Goal: Task Accomplishment & Management: Use online tool/utility

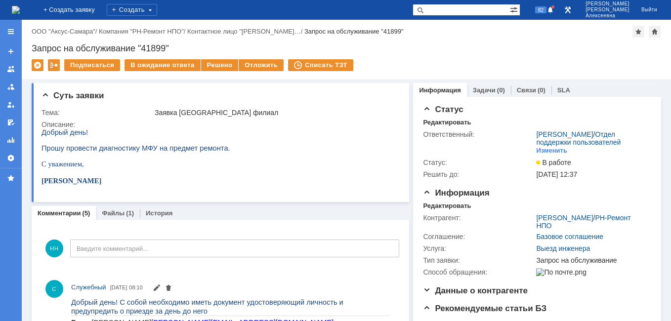
click at [18, 9] on img at bounding box center [16, 10] width 8 height 8
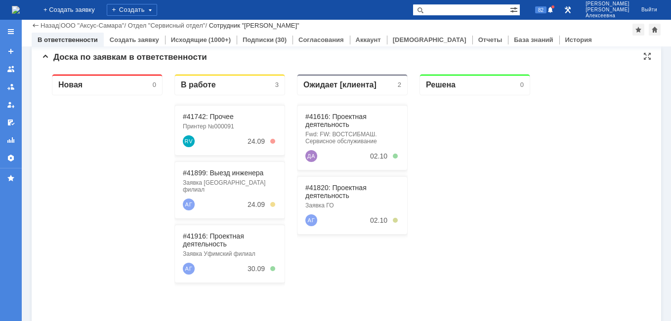
scroll to position [99, 0]
click at [324, 116] on link "#41616: Проектная деятельность" at bounding box center [335, 120] width 61 height 16
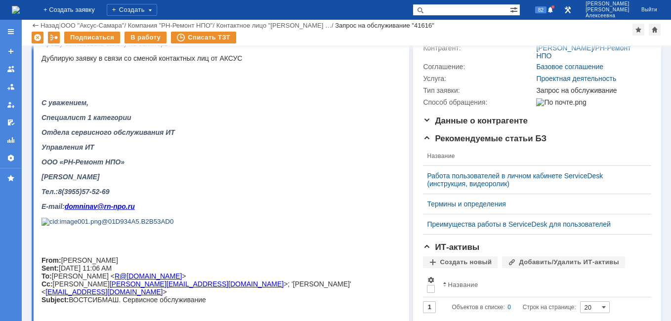
scroll to position [210, 0]
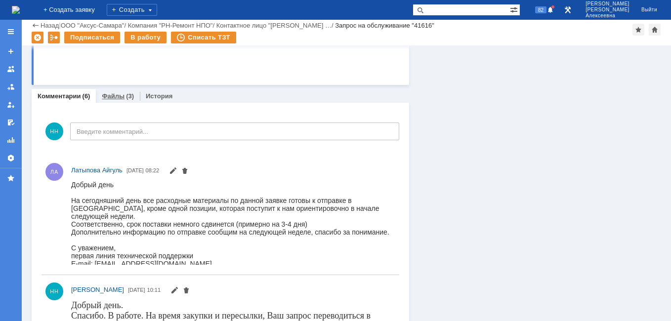
click at [112, 96] on link "Файлы" at bounding box center [113, 95] width 23 height 7
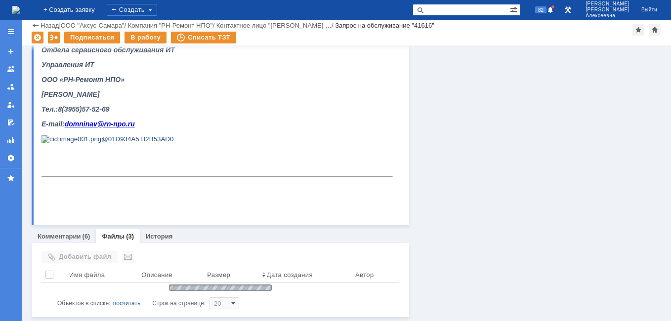
scroll to position [584, 0]
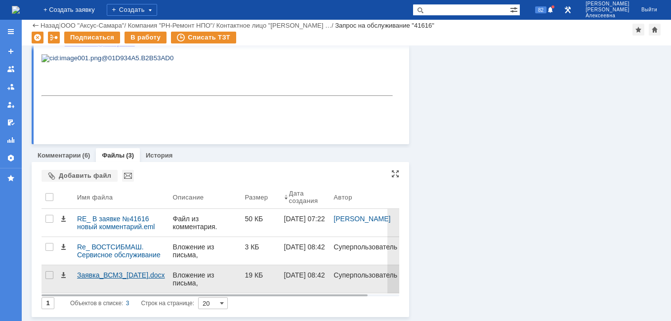
click at [131, 275] on div "Заявка_ВСМЗ_04.09.2025.docx" at bounding box center [121, 275] width 88 height 8
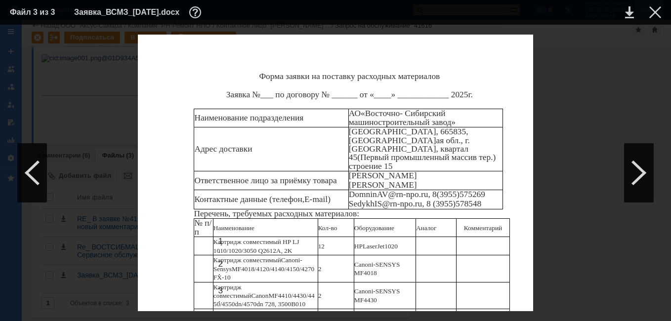
click at [658, 12] on div at bounding box center [655, 12] width 12 height 12
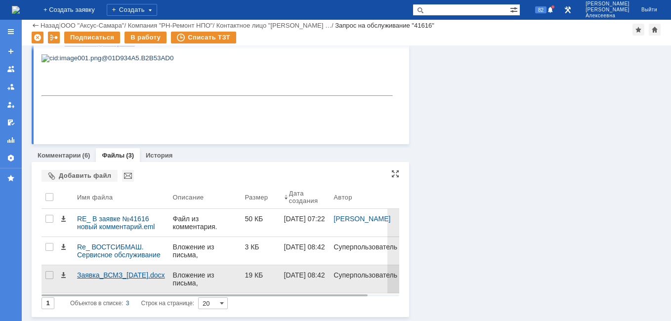
click at [101, 275] on div "Заявка_ВСМЗ_04.09.2025.docx" at bounding box center [121, 275] width 88 height 8
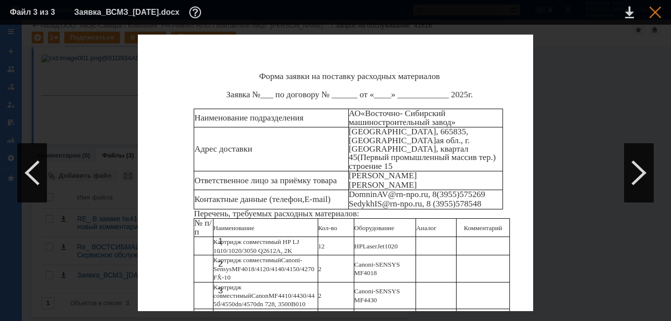
click at [652, 12] on div at bounding box center [655, 12] width 12 height 12
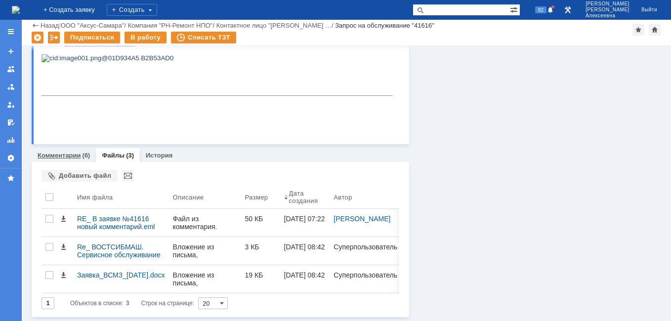
click at [57, 154] on link "Комментарии" at bounding box center [59, 155] width 43 height 7
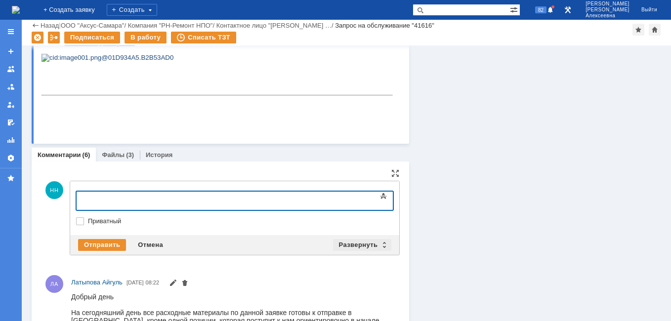
click at [382, 243] on div "Развернуть" at bounding box center [362, 245] width 59 height 12
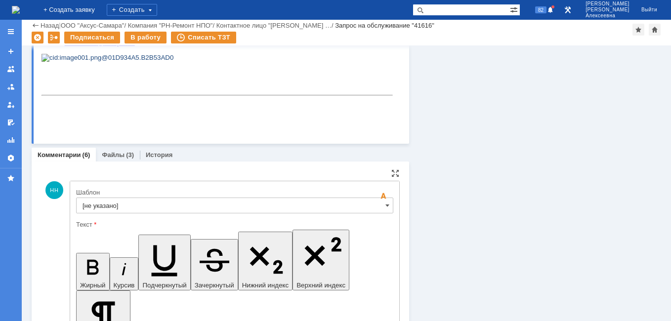
click at [376, 203] on input "[не указано]" at bounding box center [234, 206] width 317 height 16
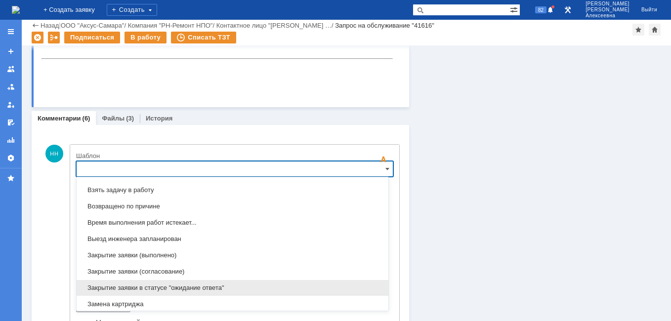
scroll to position [488, 0]
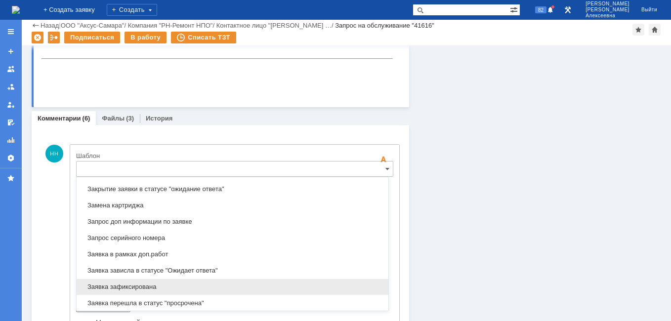
click at [139, 285] on span "Заявка зафиксирована" at bounding box center [233, 287] width 300 height 8
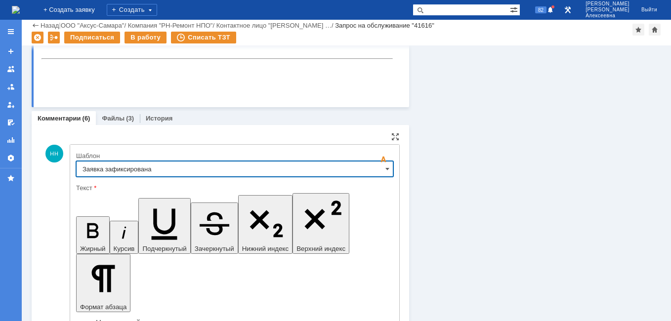
type input "Заявка зафиксирована"
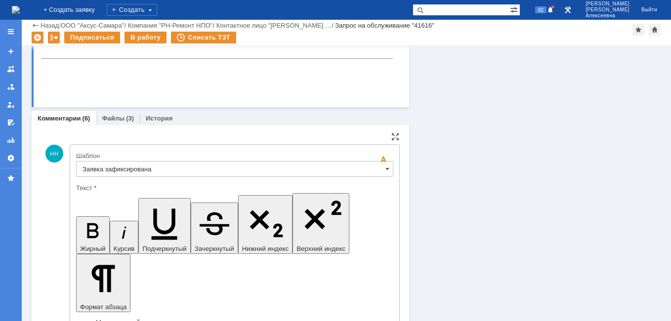
drag, startPoint x: 252, startPoint y: 2462, endPoint x: 91, endPoint y: 2468, distance: 160.8
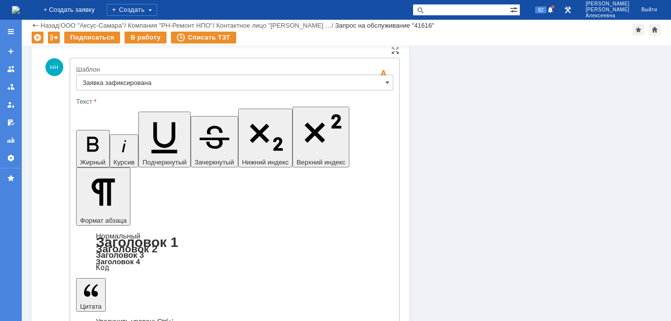
scroll to position [719, 0]
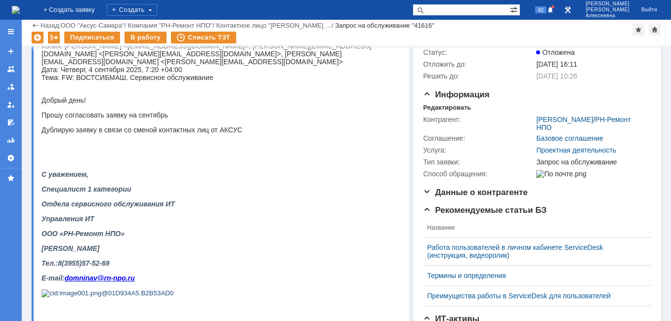
scroll to position [0, 0]
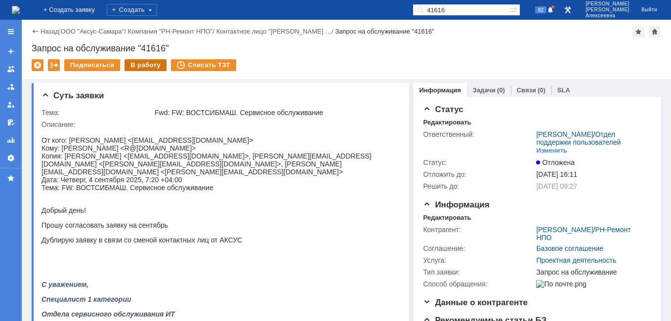
click at [134, 64] on div "В работу" at bounding box center [146, 65] width 42 height 12
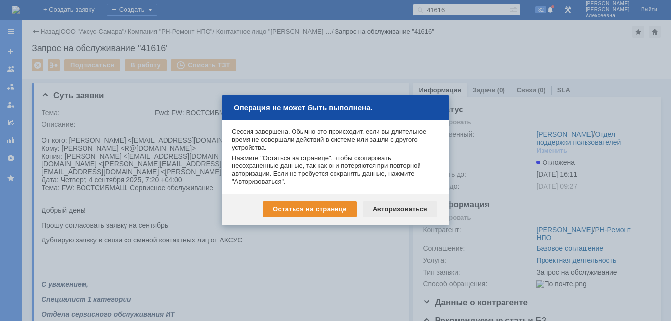
click at [398, 209] on div "Авторизоваться" at bounding box center [400, 210] width 75 height 16
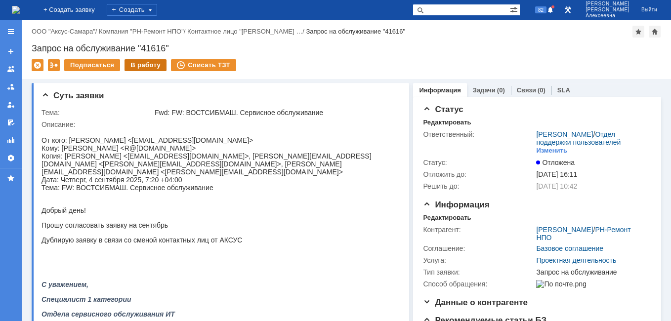
click at [141, 63] on div "В работу" at bounding box center [146, 65] width 42 height 12
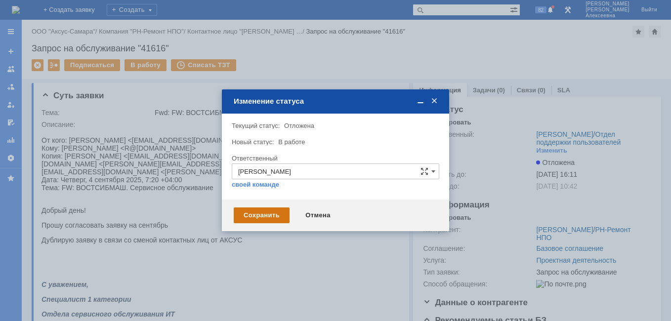
click at [274, 215] on div "Сохранить" at bounding box center [262, 216] width 56 height 16
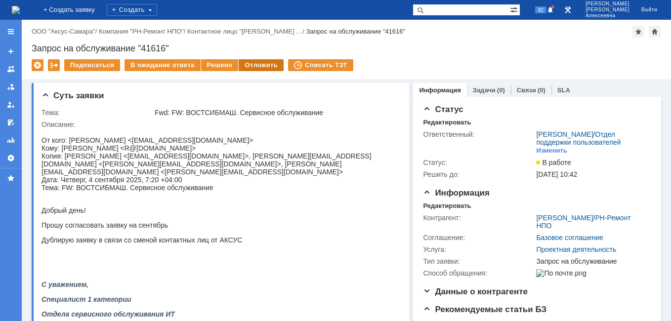
click at [251, 64] on div "Отложить" at bounding box center [261, 65] width 45 height 12
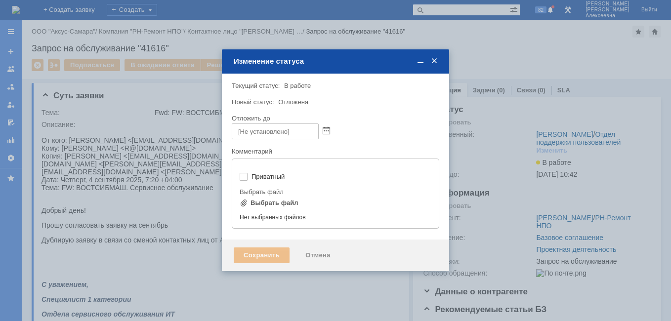
type input "[не указано]"
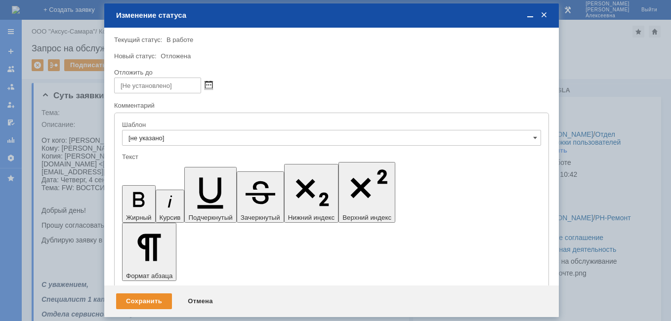
click at [207, 85] on span at bounding box center [208, 86] width 7 height 8
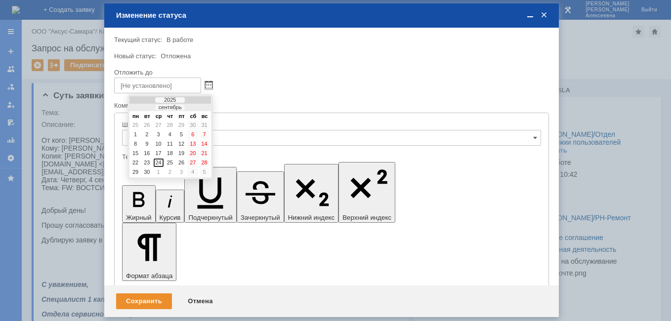
click at [199, 109] on div at bounding box center [198, 108] width 7 height 6
click at [179, 135] on div "10" at bounding box center [181, 134] width 10 height 8
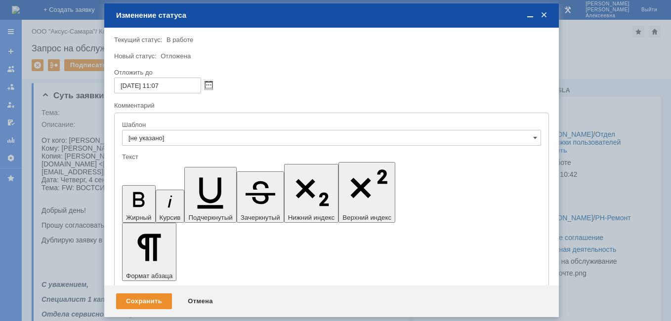
click at [161, 85] on input "10.10.2025 11:07" at bounding box center [157, 86] width 87 height 16
click at [180, 87] on input "10.10.2025 16:07" at bounding box center [157, 86] width 87 height 16
type input "10.10.2025 16:00"
click at [140, 299] on div "Сохранить" at bounding box center [144, 302] width 56 height 16
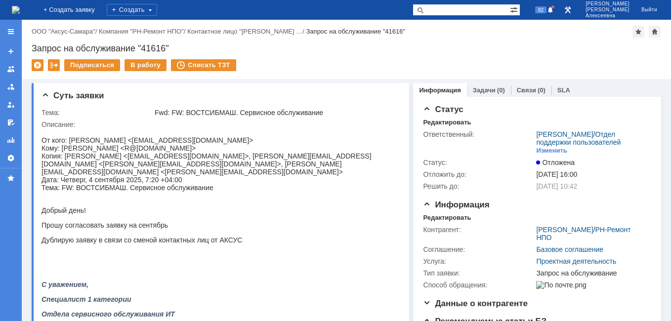
click at [20, 13] on img at bounding box center [16, 10] width 8 height 8
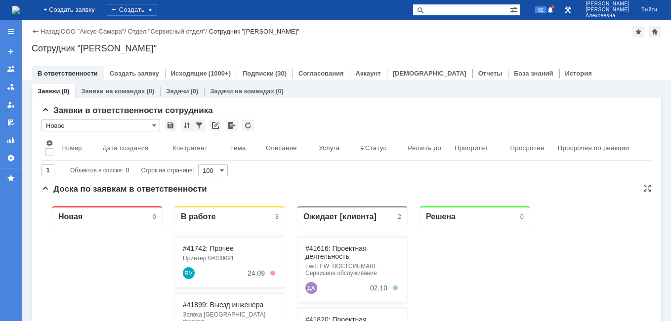
scroll to position [99, 0]
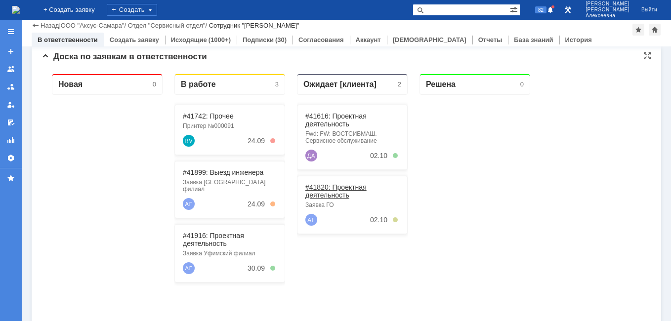
click at [335, 187] on link "#41820: Проектная деятельность" at bounding box center [335, 191] width 61 height 16
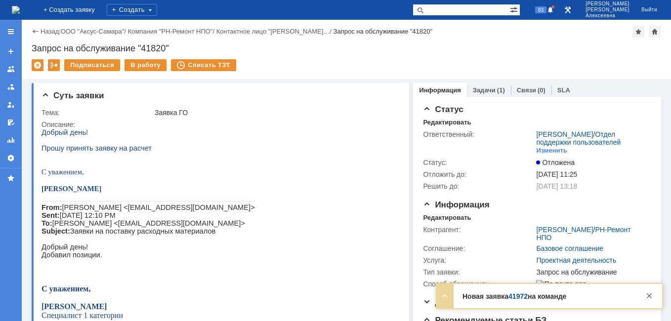
click at [20, 10] on img at bounding box center [16, 10] width 8 height 8
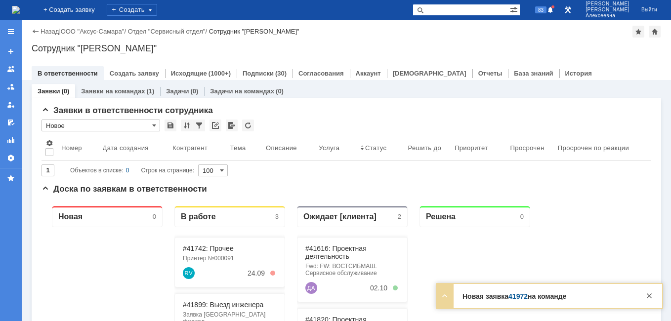
click at [518, 298] on link "41972" at bounding box center [518, 297] width 19 height 8
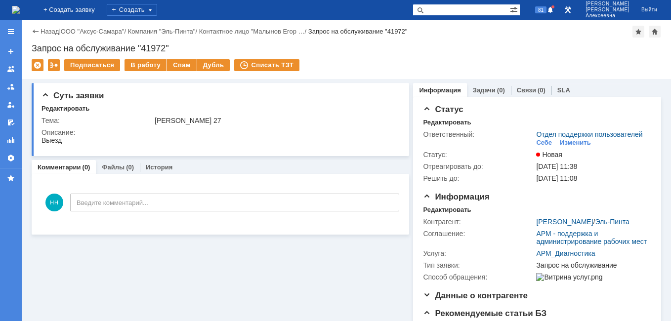
click at [20, 9] on img at bounding box center [16, 10] width 8 height 8
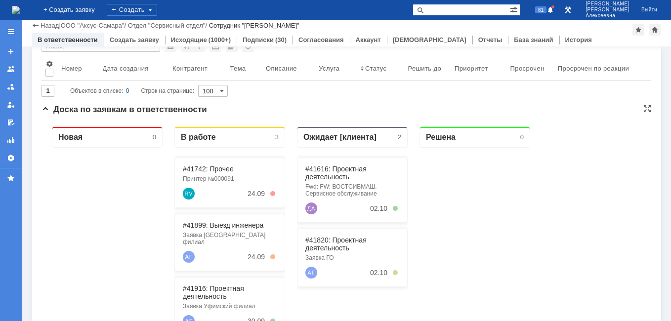
scroll to position [99, 0]
